Goal: Task Accomplishment & Management: Manage account settings

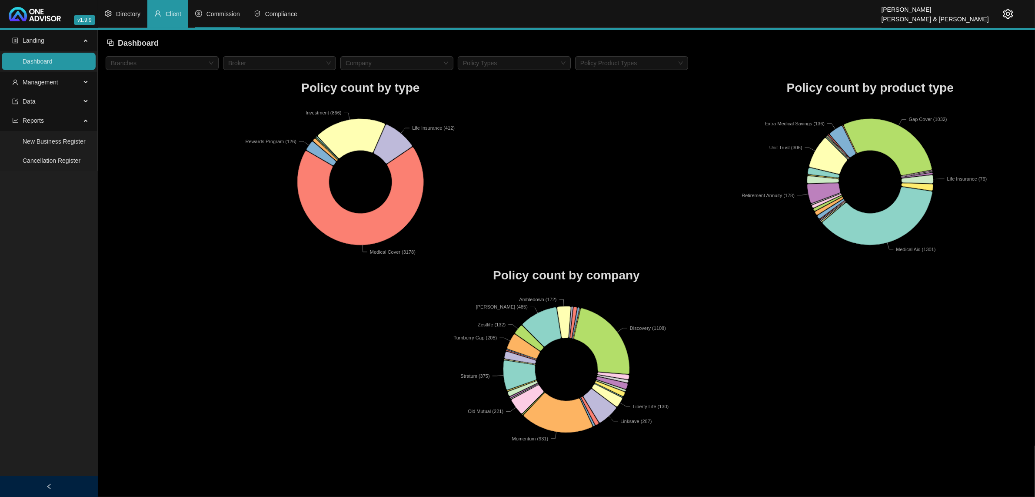
click at [233, 14] on span "Commission" at bounding box center [223, 13] width 33 height 7
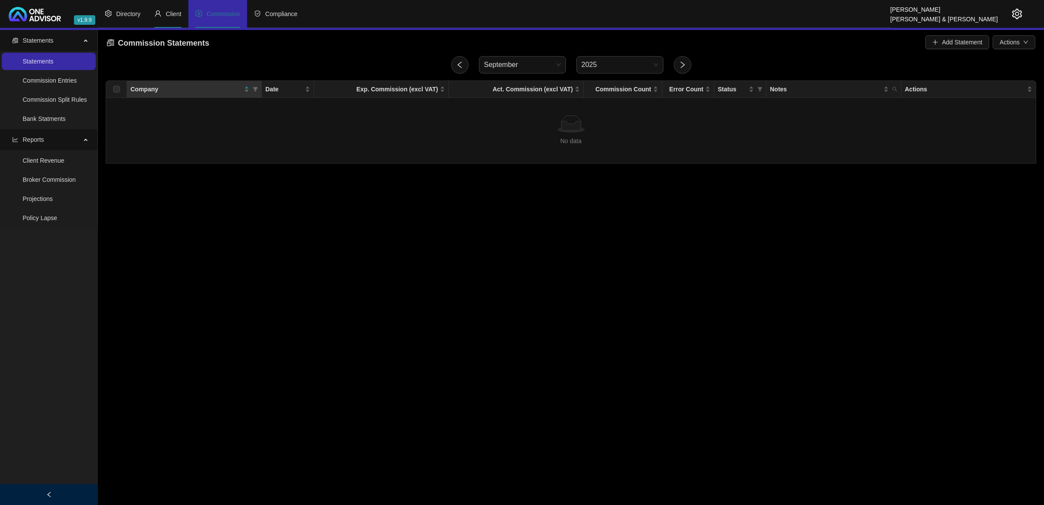
click at [166, 15] on span "Client" at bounding box center [174, 13] width 16 height 7
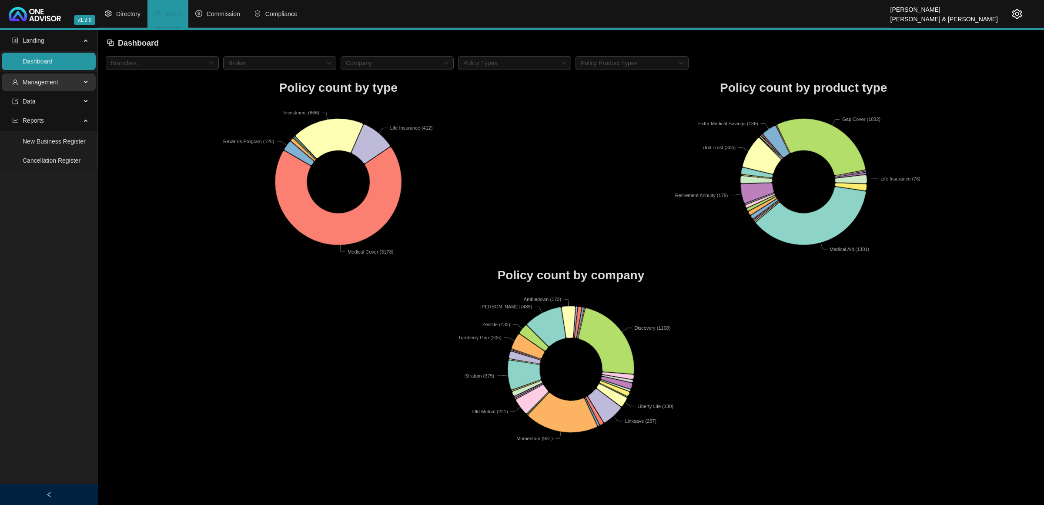
click at [59, 83] on span "Management" at bounding box center [46, 81] width 69 height 17
click at [38, 138] on link "Tasks" at bounding box center [31, 141] width 16 height 7
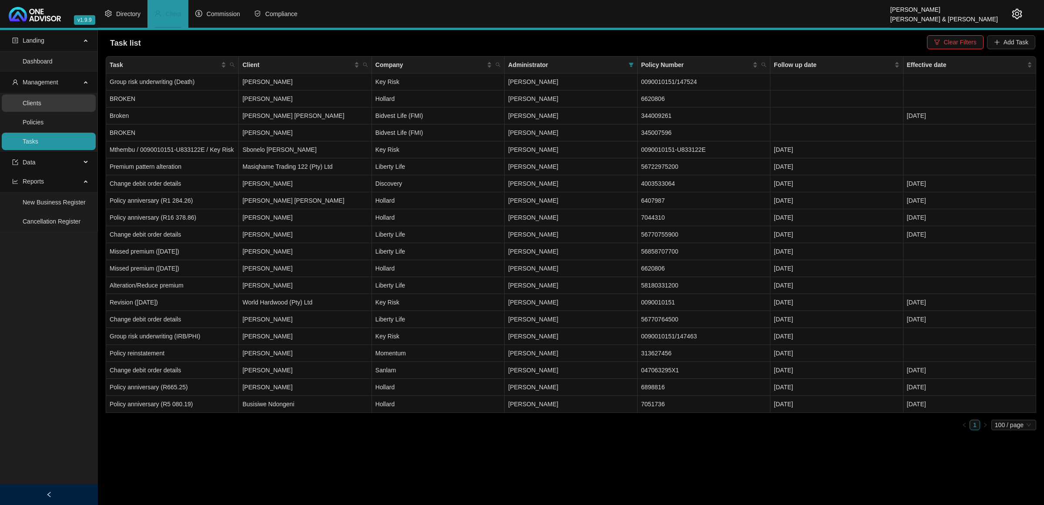
click at [41, 103] on link "Clients" at bounding box center [32, 103] width 19 height 7
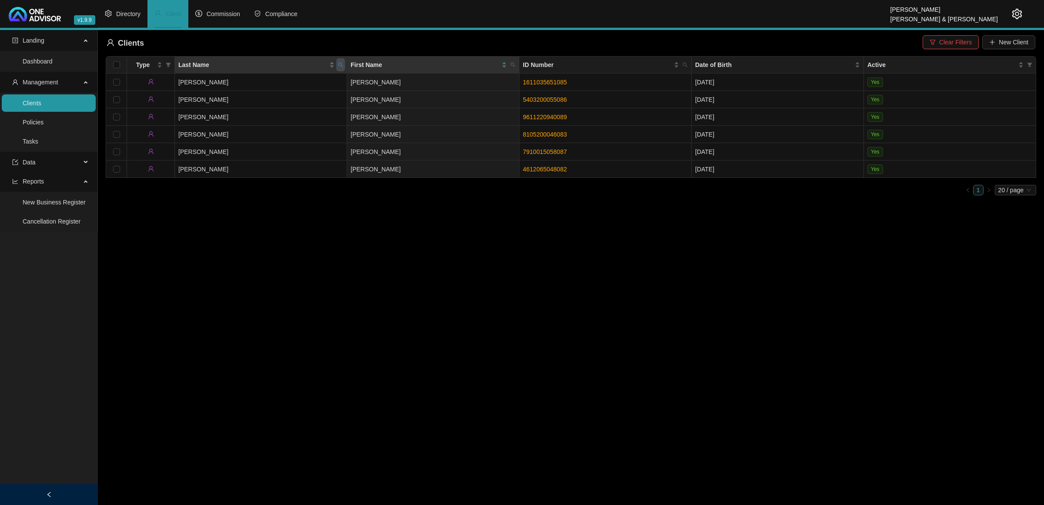
click at [340, 64] on icon "search" at bounding box center [340, 64] width 5 height 5
type input "mower"
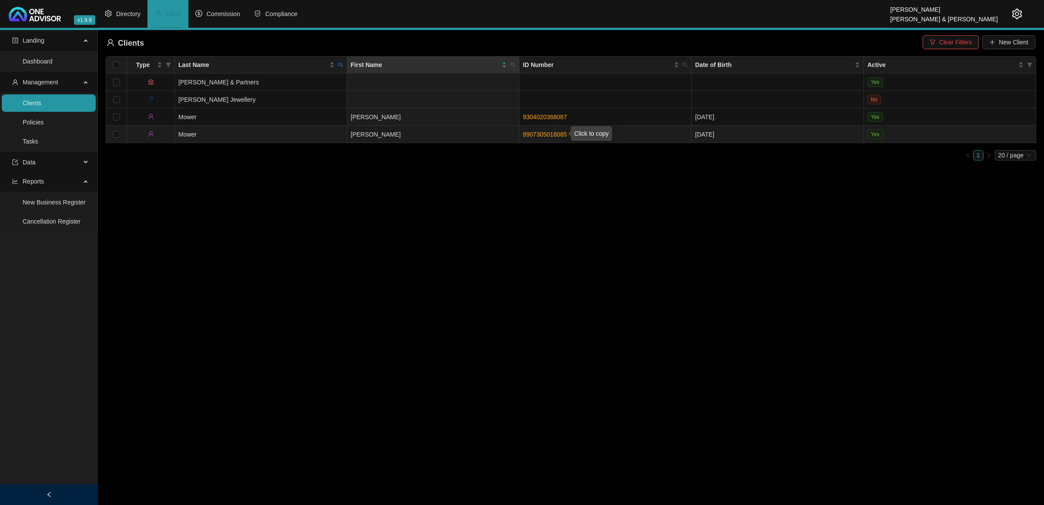
click at [549, 134] on link "8907305018085" at bounding box center [545, 134] width 44 height 7
click at [248, 133] on td "Mower" at bounding box center [261, 134] width 172 height 17
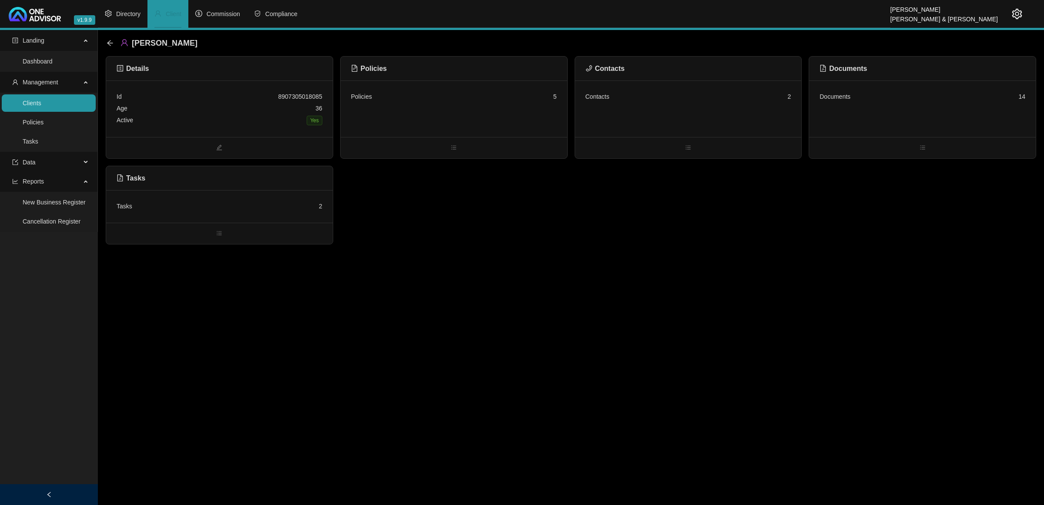
click at [247, 216] on div "Tasks 2" at bounding box center [219, 206] width 227 height 33
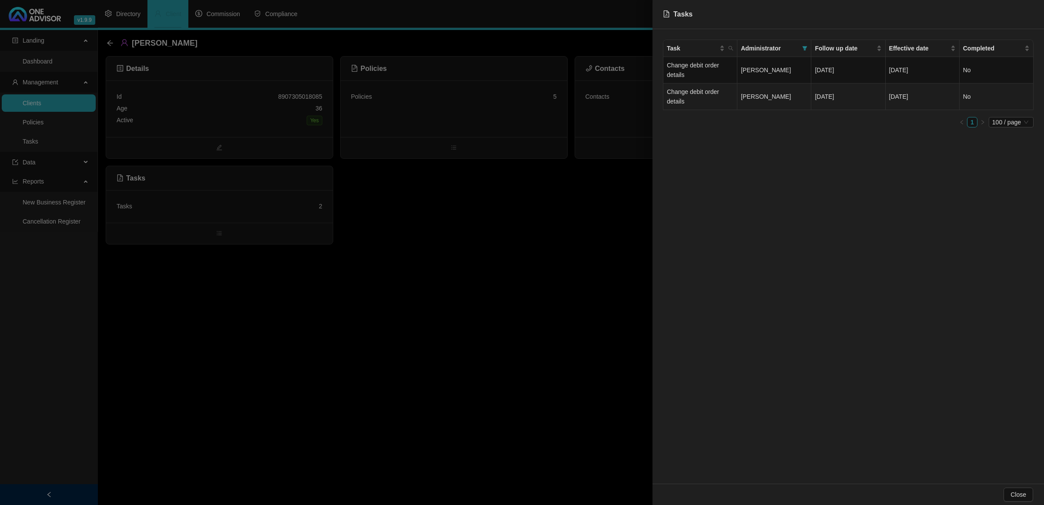
click at [745, 90] on td "[PERSON_NAME]" at bounding box center [774, 96] width 74 height 27
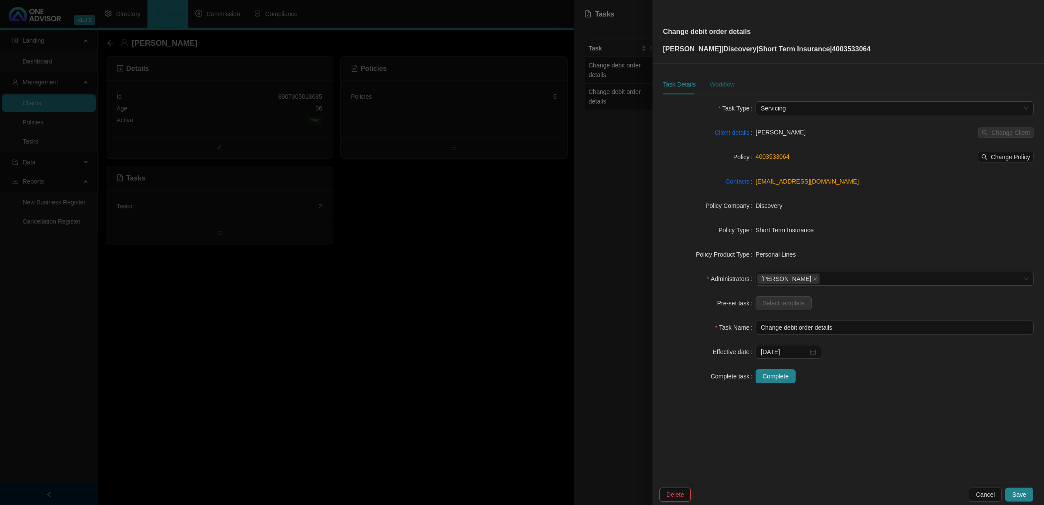
click at [723, 81] on div "Workflow" at bounding box center [721, 85] width 25 height 10
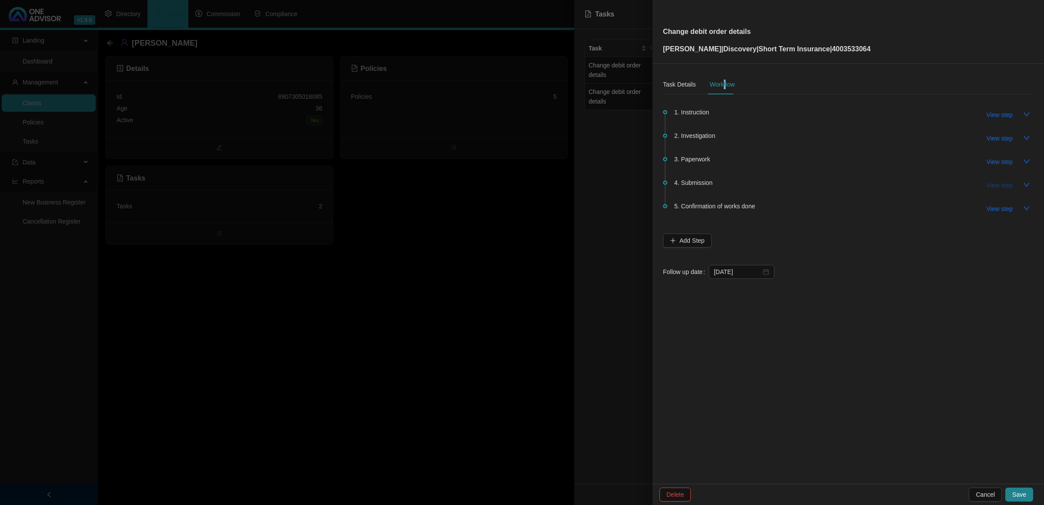
click at [1010, 185] on span "View step" at bounding box center [999, 185] width 26 height 10
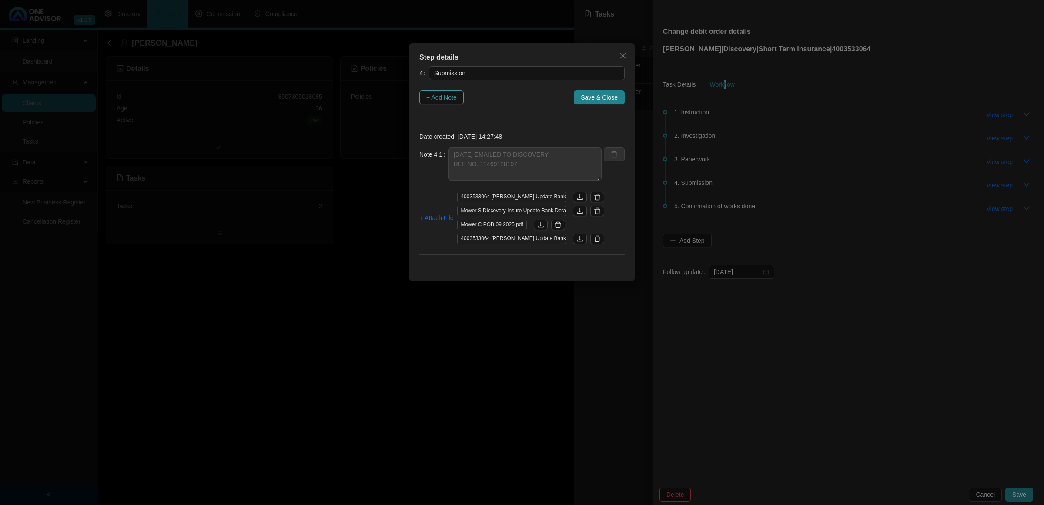
drag, startPoint x: 441, startPoint y: 94, endPoint x: 463, endPoint y: 104, distance: 23.9
click at [442, 94] on span "+ Add Note" at bounding box center [441, 98] width 30 height 10
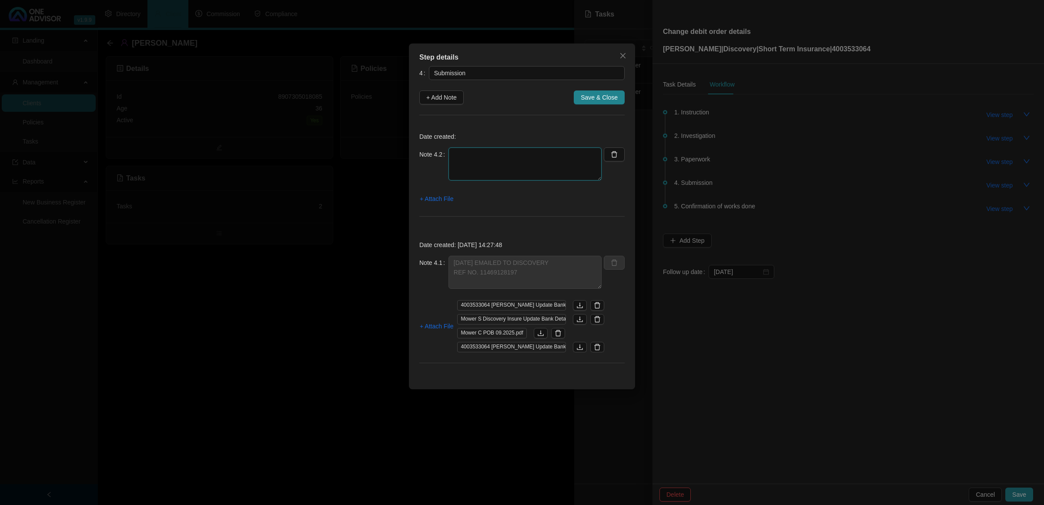
click at [517, 164] on textarea at bounding box center [524, 163] width 153 height 33
paste textarea "1049232299"
type textarea "[DATE] DISCOVERY SAYS I HAVE TO UPDATED ON THE FAZ SYSTEM - PASSWORD IS [SECURI…"
click at [438, 200] on span "+ Attach File" at bounding box center [436, 199] width 33 height 10
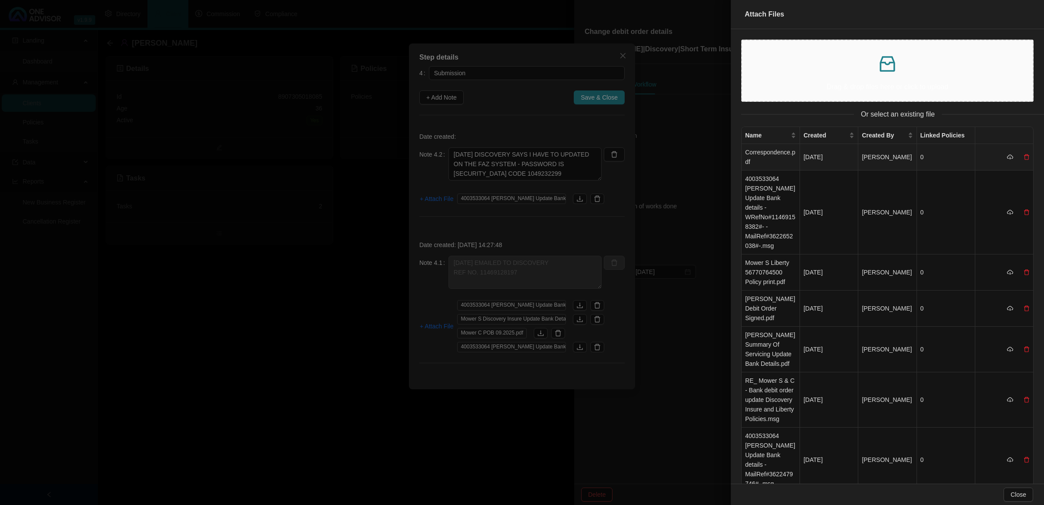
click at [751, 158] on td "Correspondence.pdf" at bounding box center [770, 157] width 58 height 27
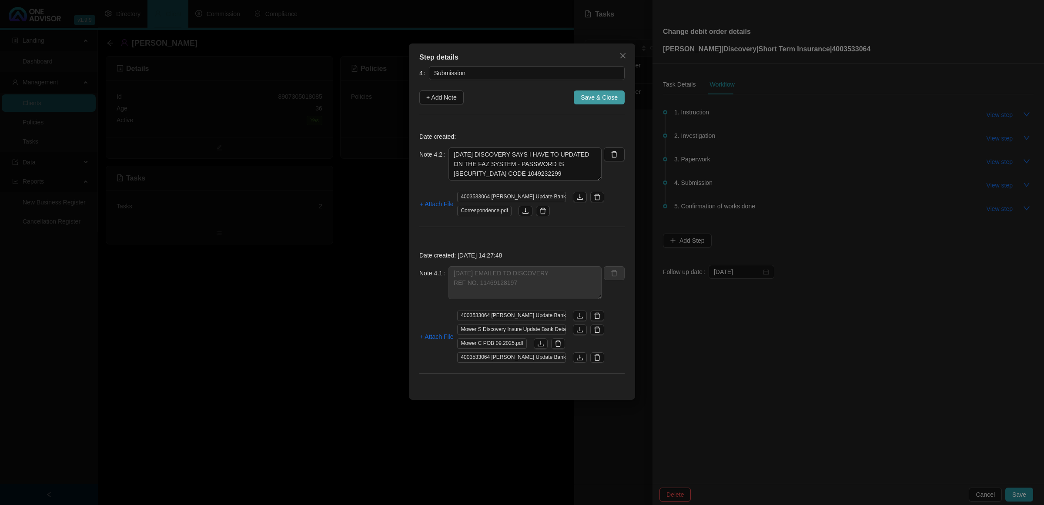
click at [610, 100] on span "Save & Close" at bounding box center [599, 98] width 37 height 10
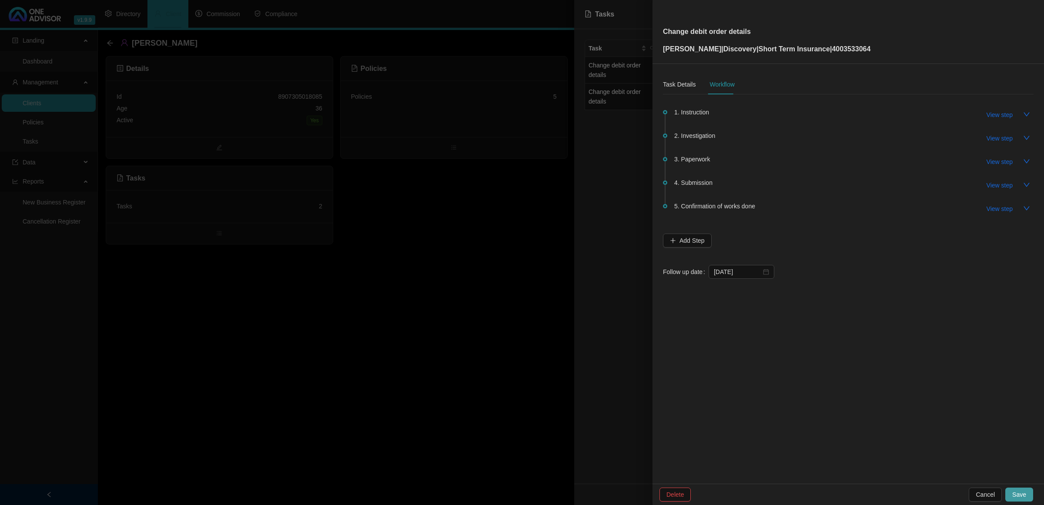
click at [1025, 494] on span "Save" at bounding box center [1019, 495] width 14 height 10
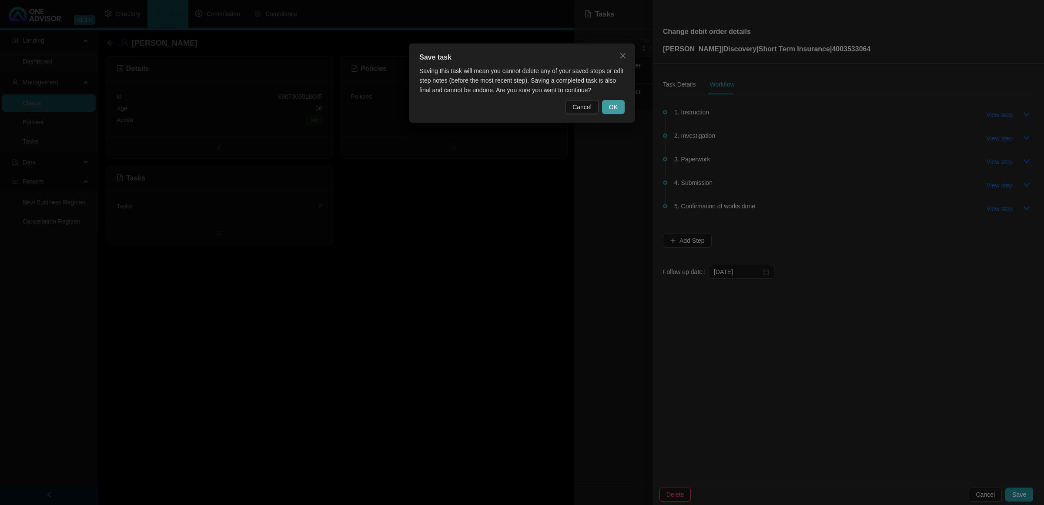
click at [606, 112] on button "OK" at bounding box center [613, 107] width 23 height 14
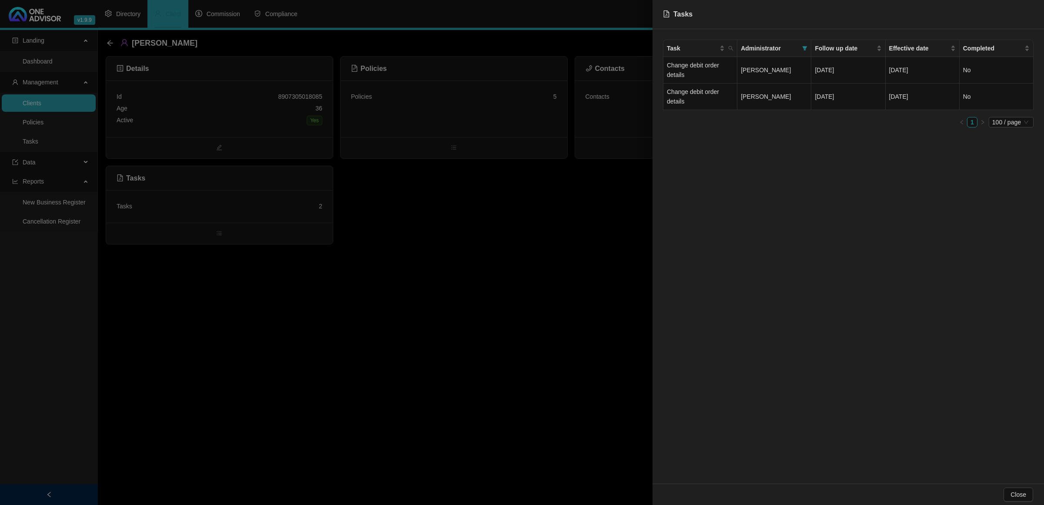
click at [474, 331] on div at bounding box center [522, 252] width 1044 height 505
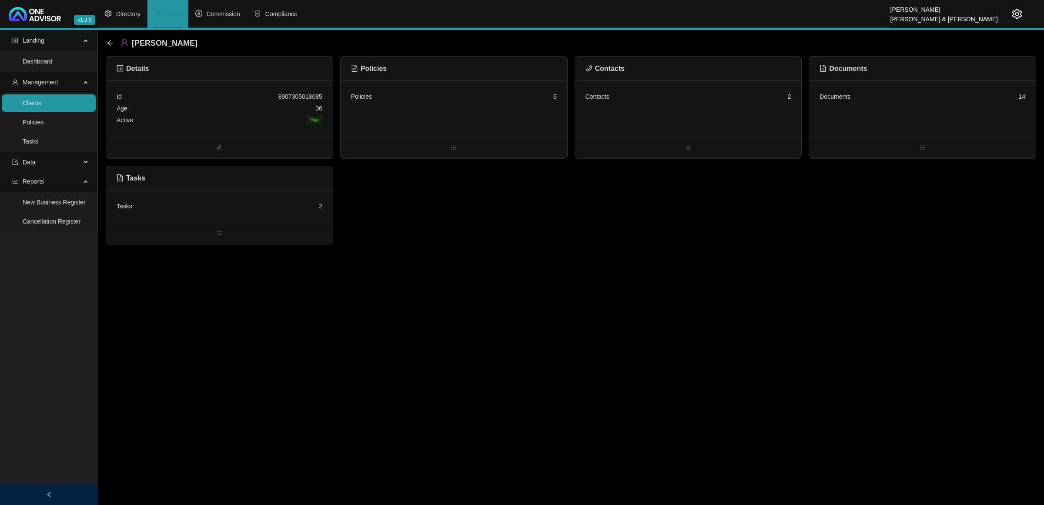
click at [41, 100] on link "Clients" at bounding box center [32, 103] width 19 height 7
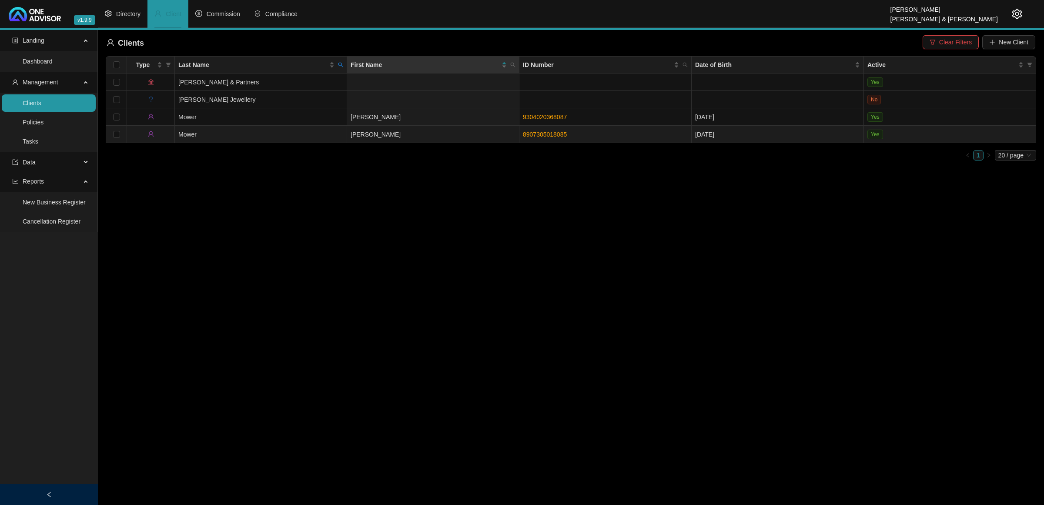
click at [254, 135] on td "Mower" at bounding box center [261, 134] width 172 height 17
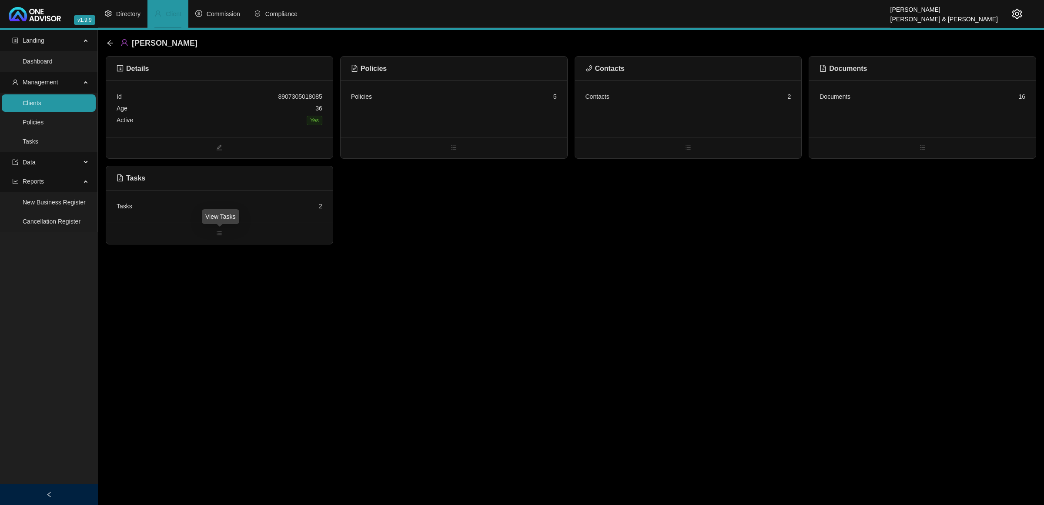
click at [243, 216] on div "Tasks 2" at bounding box center [219, 206] width 227 height 33
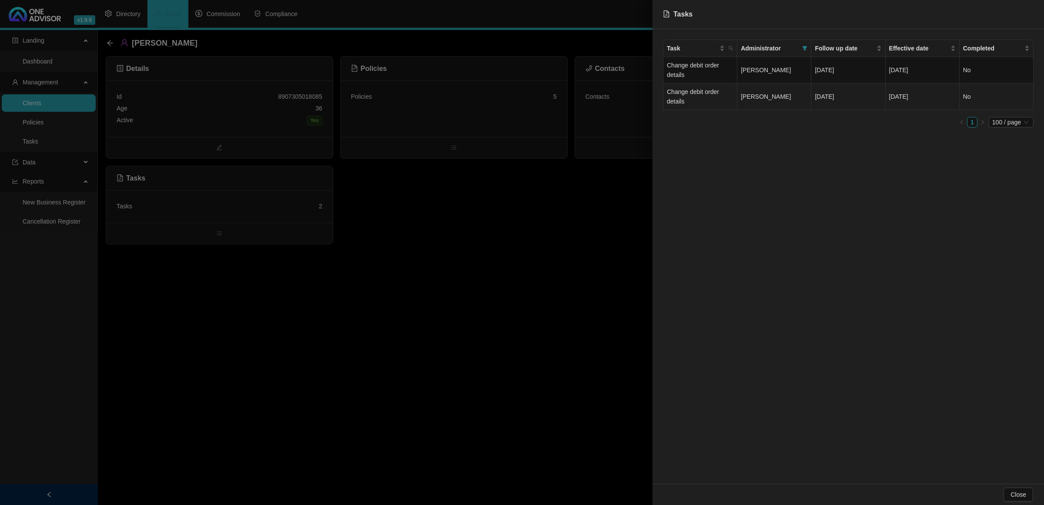
click at [803, 86] on td "[PERSON_NAME]" at bounding box center [774, 96] width 74 height 27
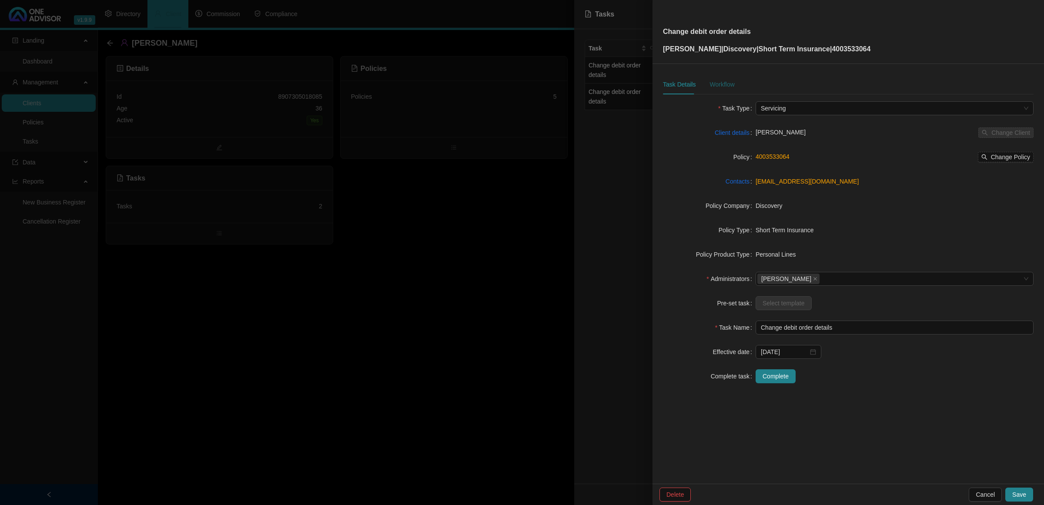
click at [723, 85] on div "Workflow" at bounding box center [721, 85] width 25 height 10
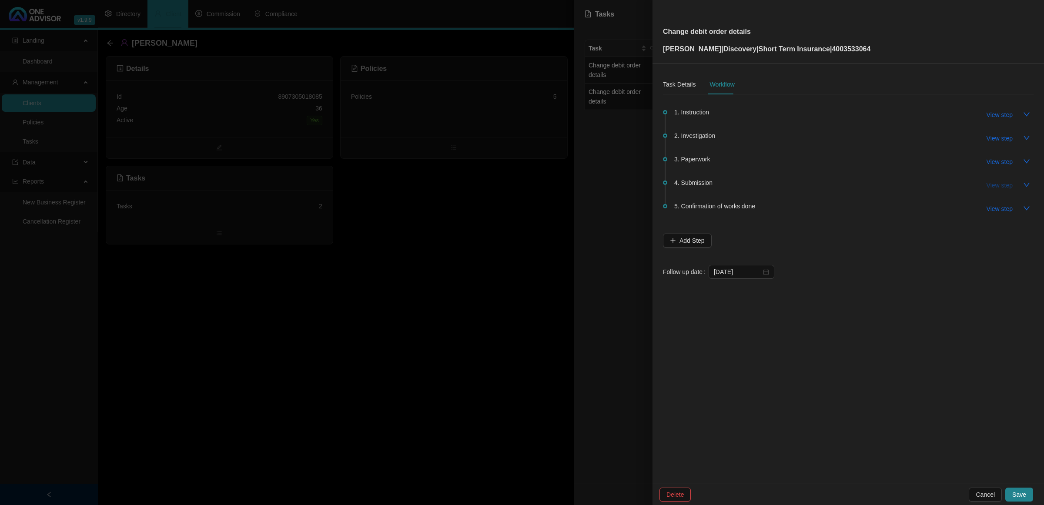
click at [1001, 189] on span "View step" at bounding box center [999, 185] width 26 height 10
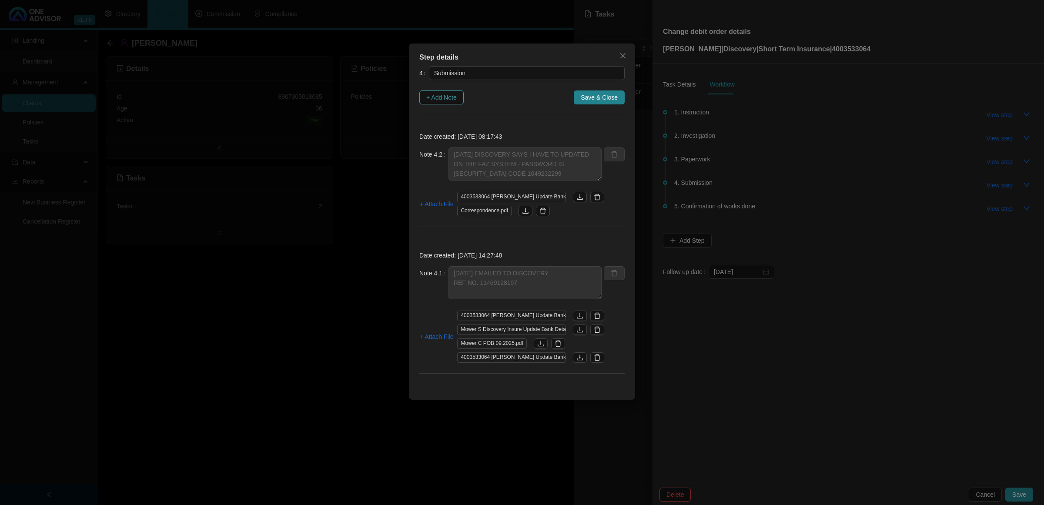
click at [437, 93] on span "+ Add Note" at bounding box center [441, 98] width 30 height 10
type textarea "[DATE] DISCOVERY SAYS I HAVE TO UPDATED ON THE FAZ SYSTEM - PASSWORD IS [SECURI…"
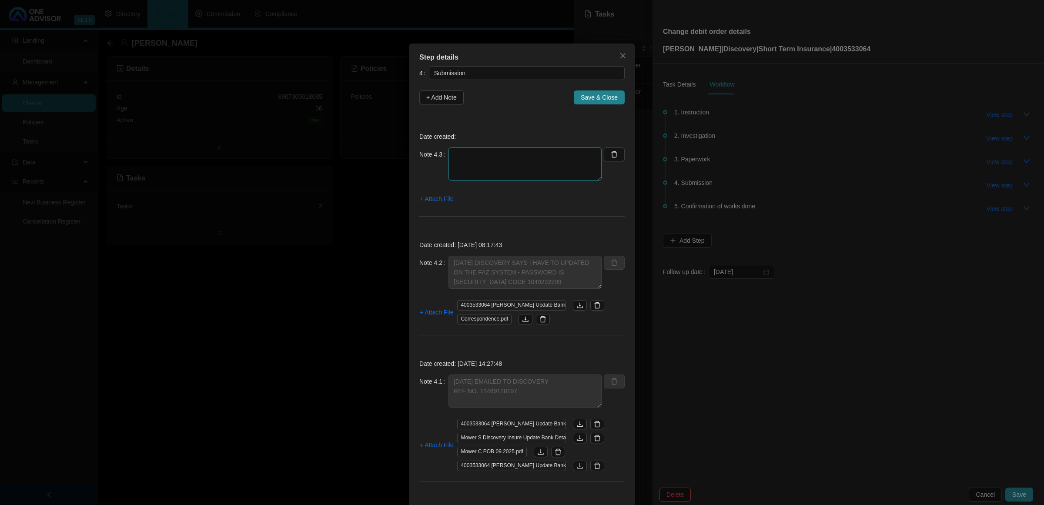
click at [498, 155] on textarea at bounding box center [524, 163] width 153 height 33
type textarea "[DATE] WENT ONLINE AND UPDATED MYSELF"
click at [447, 197] on span "+ Attach File" at bounding box center [436, 199] width 33 height 10
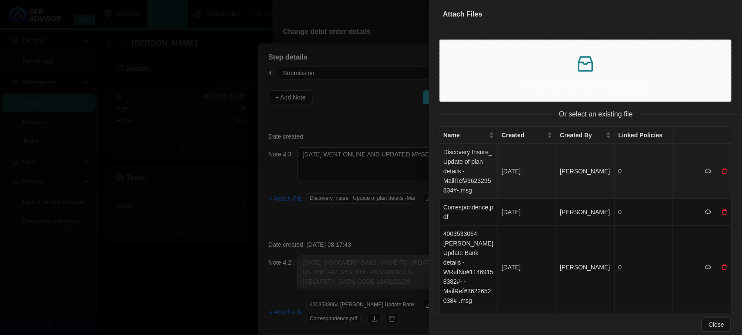
click at [469, 173] on td "Discovery Insure_ Update of plan details -MailRef#3623295834#-.msg" at bounding box center [469, 171] width 58 height 55
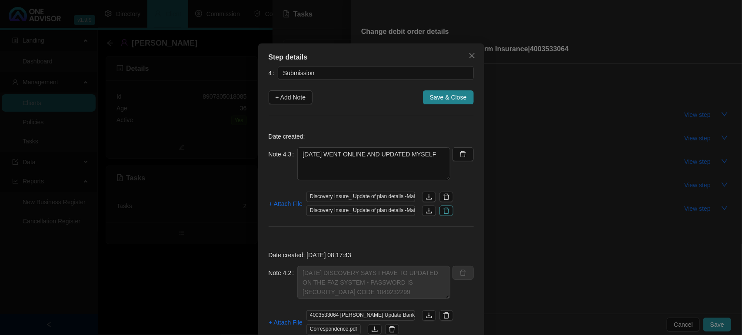
click at [443, 200] on button "button" at bounding box center [447, 197] width 14 height 10
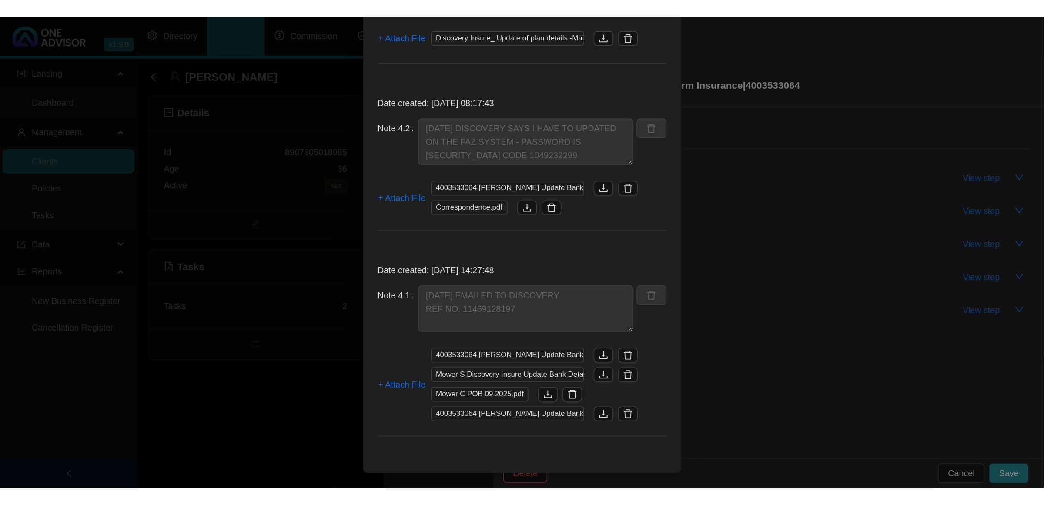
scroll to position [20, 0]
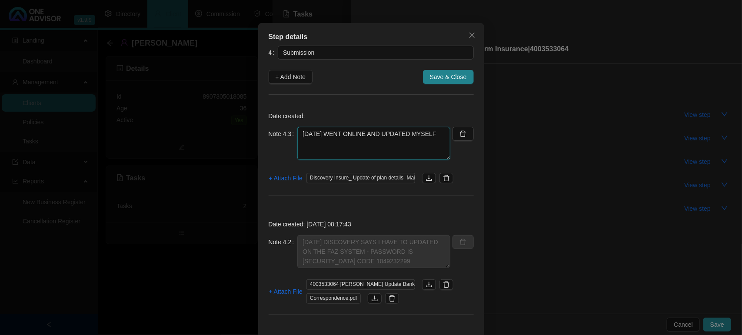
click at [333, 149] on textarea "[DATE] WENT ONLINE AND UPDATED MYSELF" at bounding box center [373, 143] width 153 height 33
click at [432, 74] on span "Save & Close" at bounding box center [448, 77] width 37 height 10
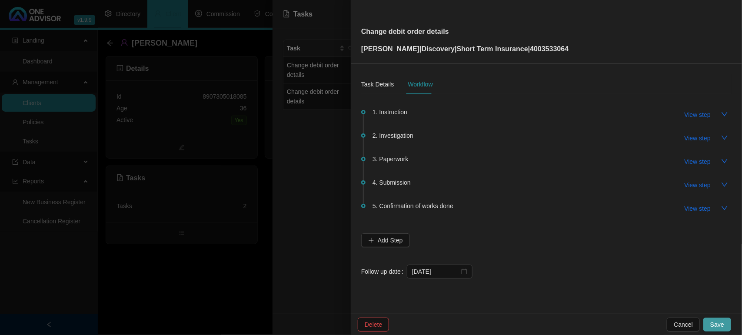
click at [715, 321] on span "Save" at bounding box center [718, 325] width 14 height 10
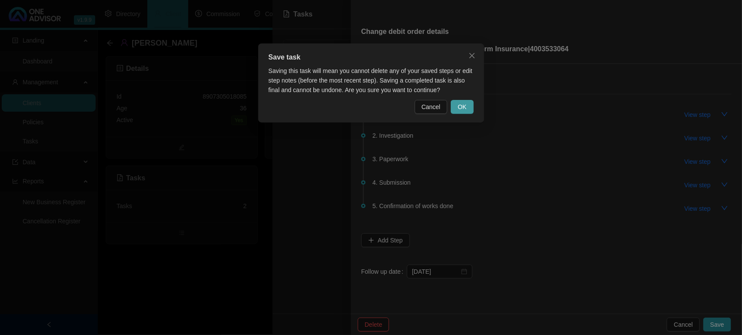
click at [465, 111] on span "OK" at bounding box center [462, 107] width 9 height 10
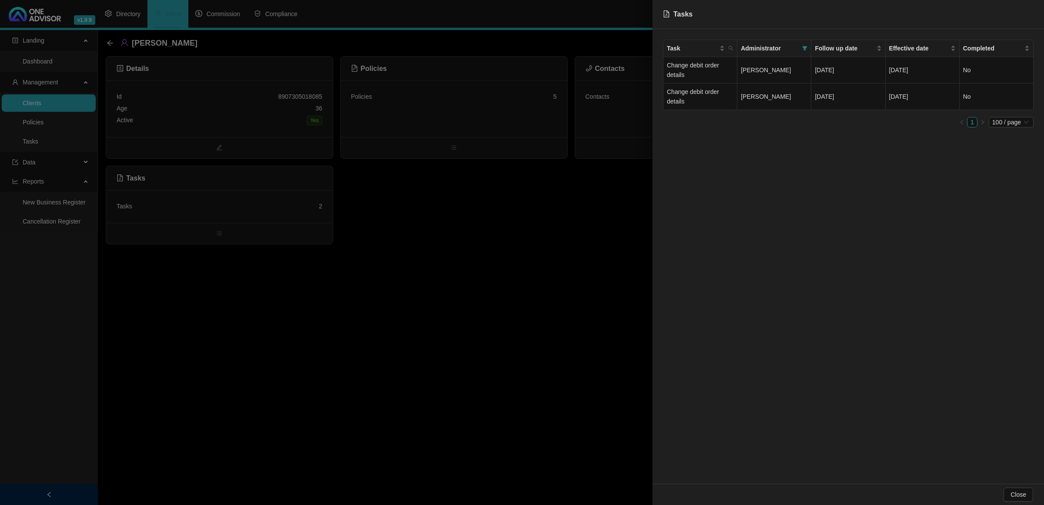
click at [40, 103] on div at bounding box center [522, 252] width 1044 height 505
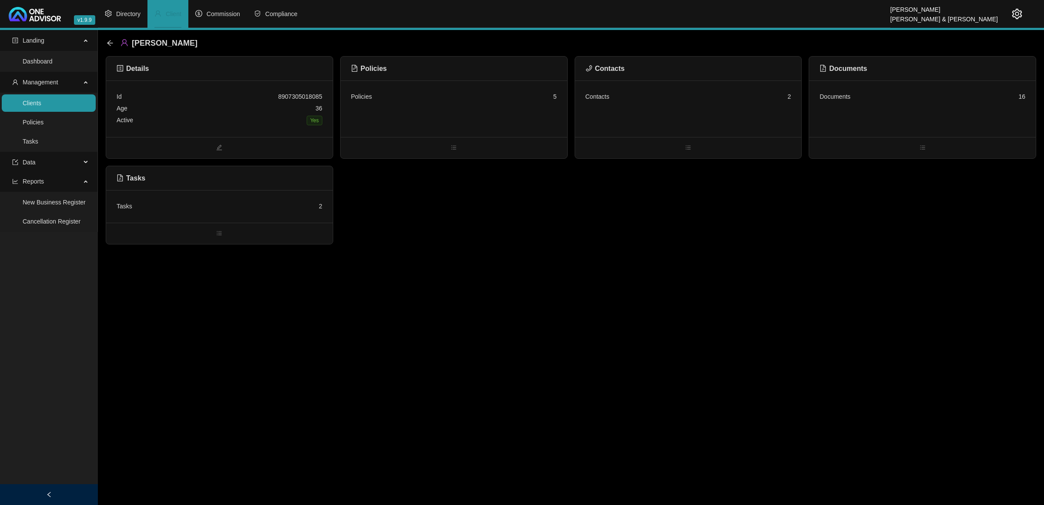
click at [23, 103] on link "Clients" at bounding box center [32, 103] width 19 height 7
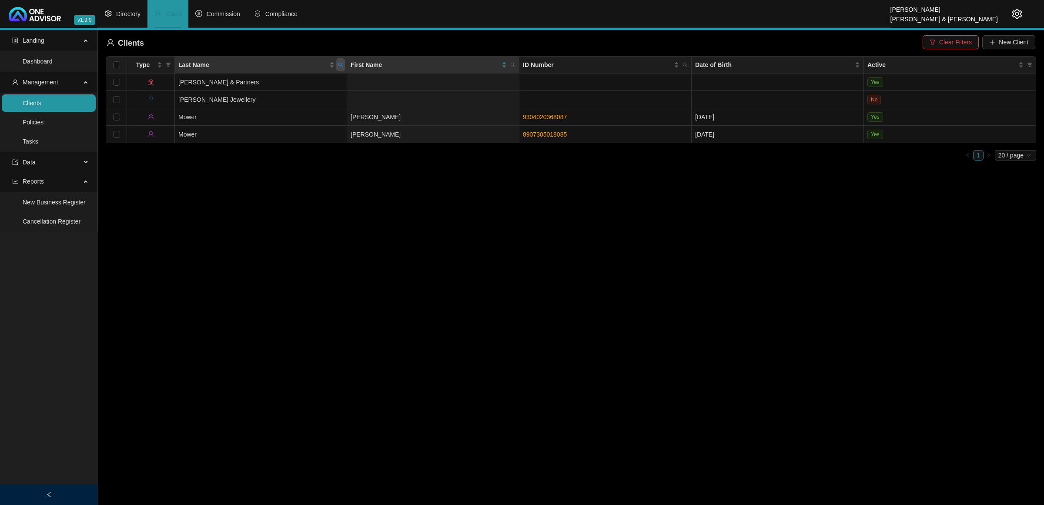
click at [344, 64] on span "Last Name" at bounding box center [340, 64] width 9 height 13
type input "clenn"
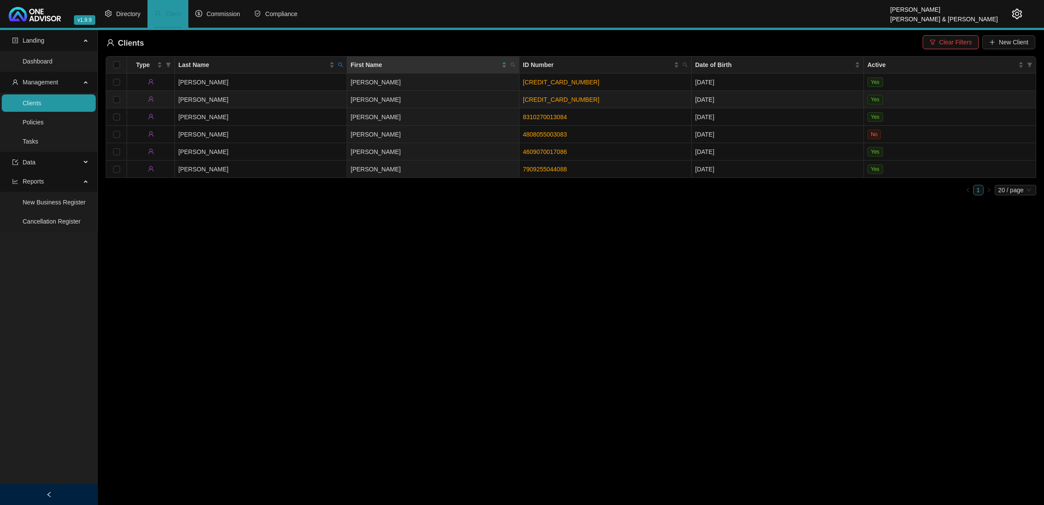
click at [333, 98] on td "[PERSON_NAME]" at bounding box center [261, 99] width 172 height 17
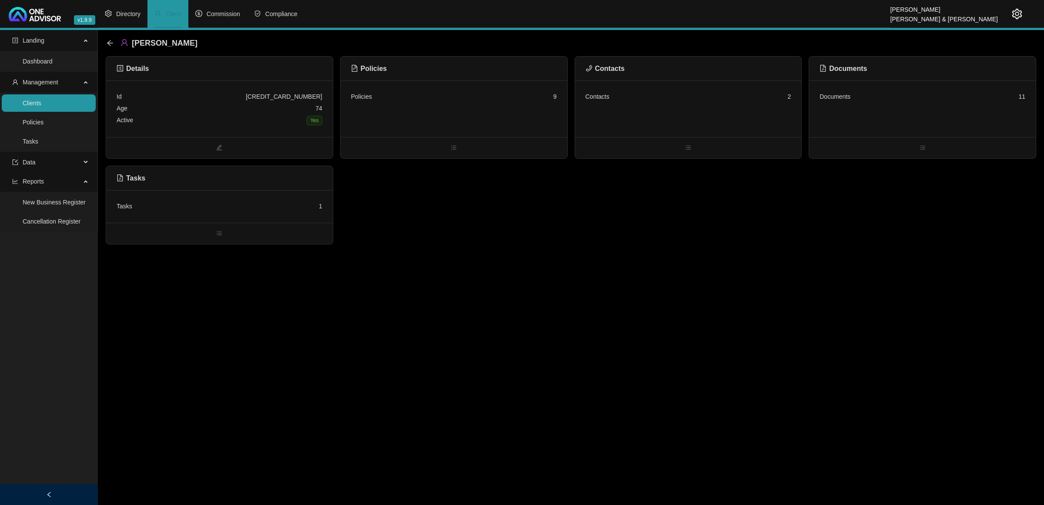
click at [246, 125] on div "Active Yes" at bounding box center [220, 120] width 206 height 12
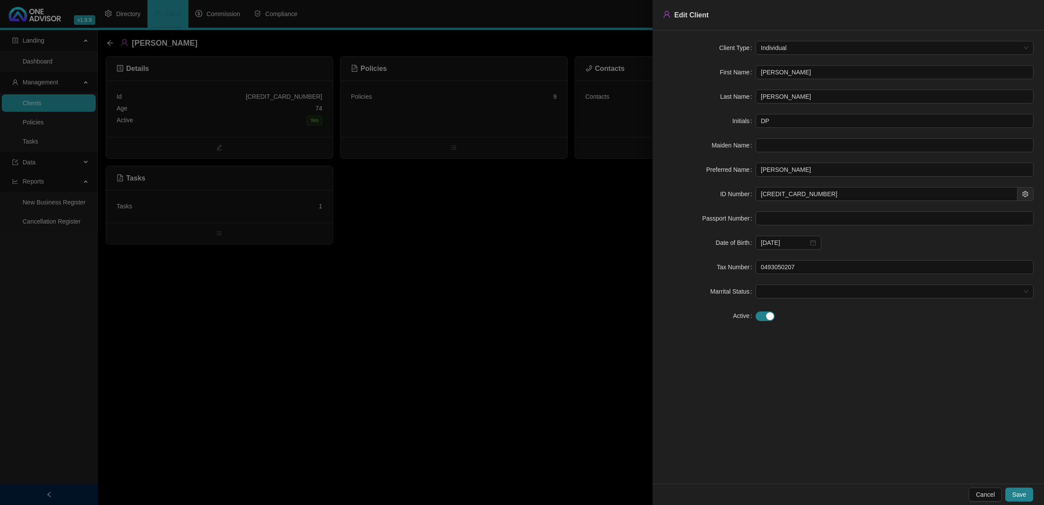
click at [584, 356] on div at bounding box center [522, 252] width 1044 height 505
